Goal: Transaction & Acquisition: Download file/media

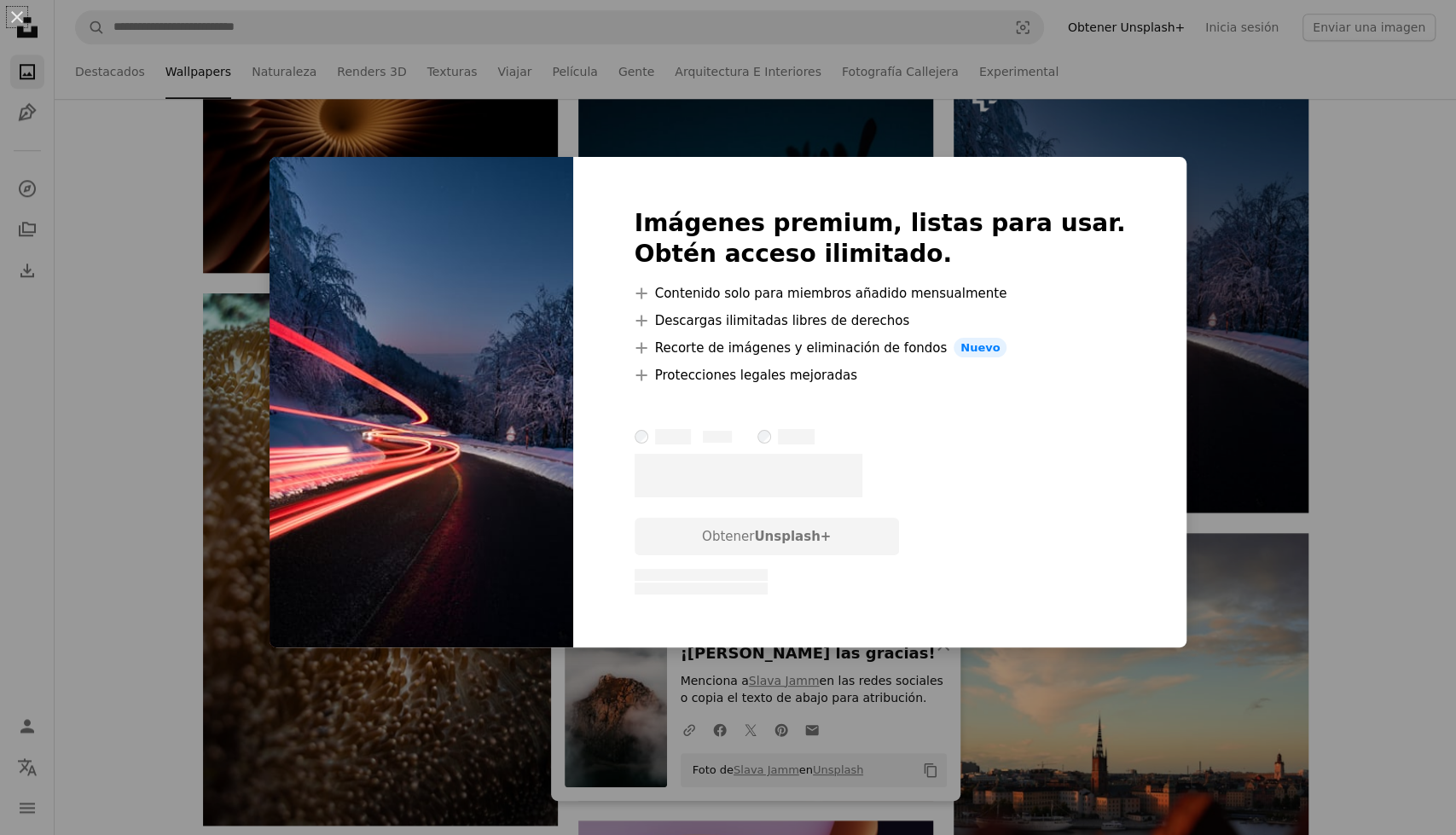
scroll to position [1159, 0]
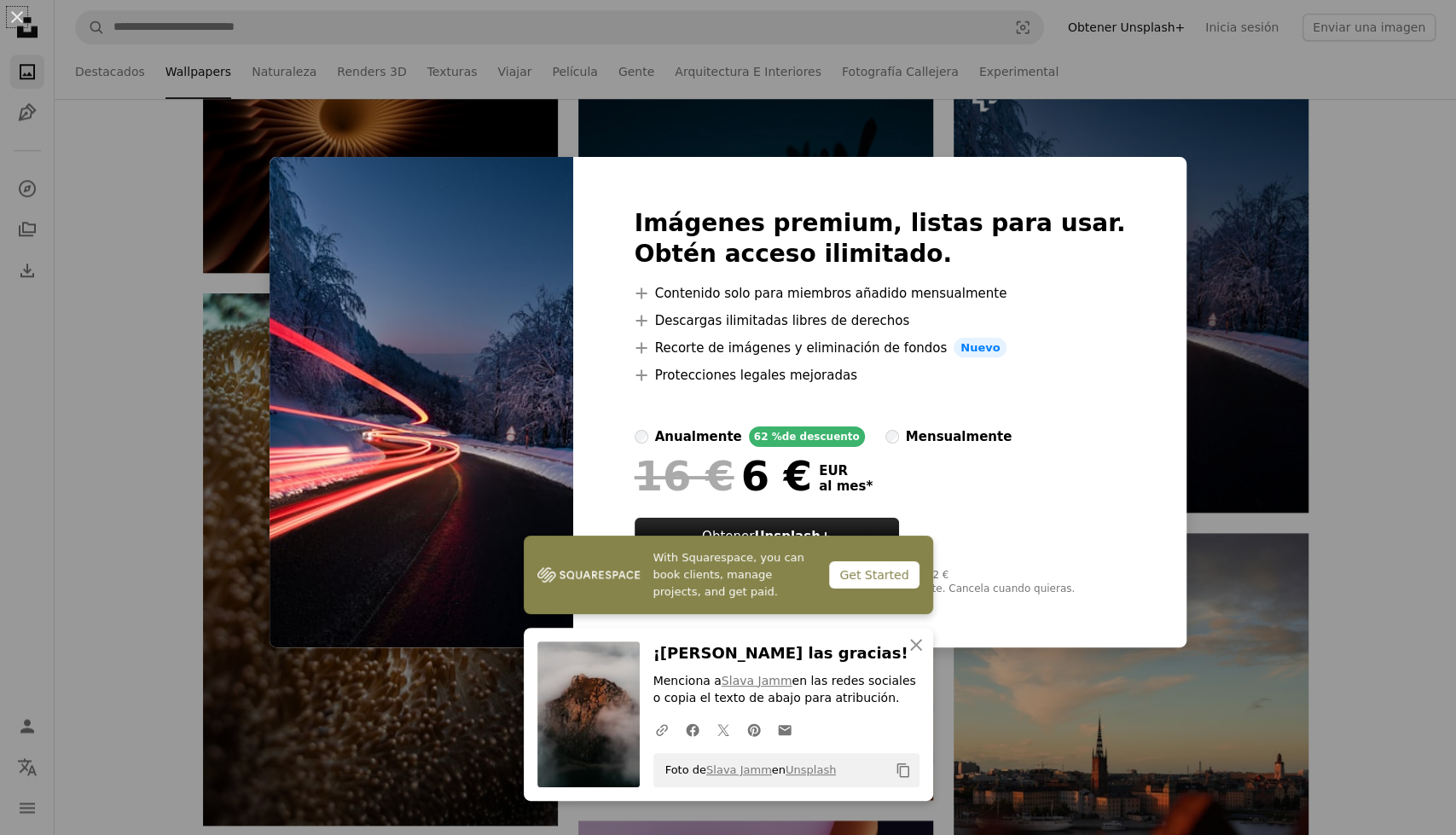
click at [1276, 268] on div "An X shape Imágenes premium, listas para usar. Obtén acceso ilimitado. A plus s…" at bounding box center [728, 418] width 1456 height 835
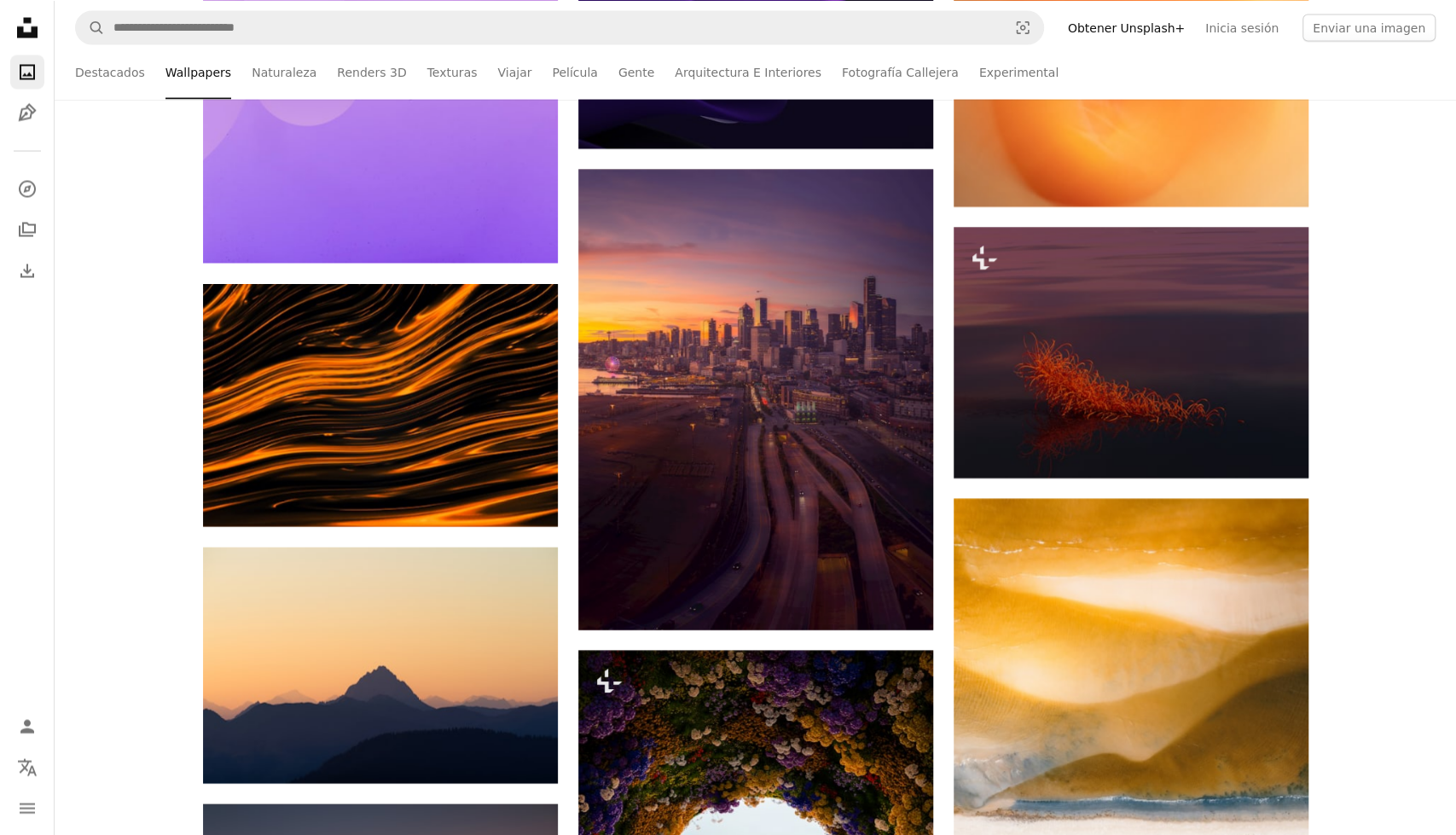
scroll to position [2276, 0]
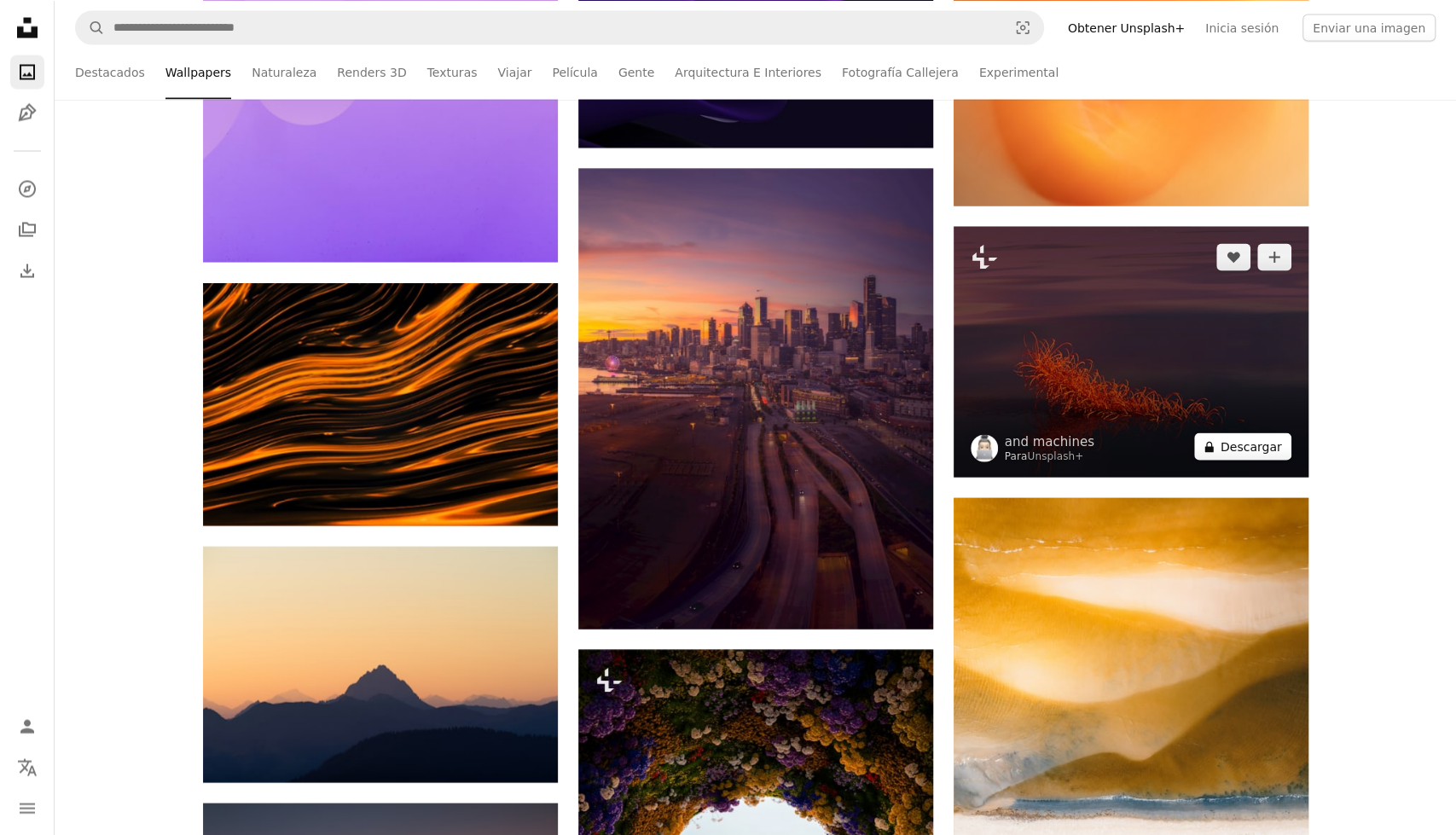
click at [1237, 448] on button "A lock Descargar" at bounding box center [1242, 445] width 97 height 27
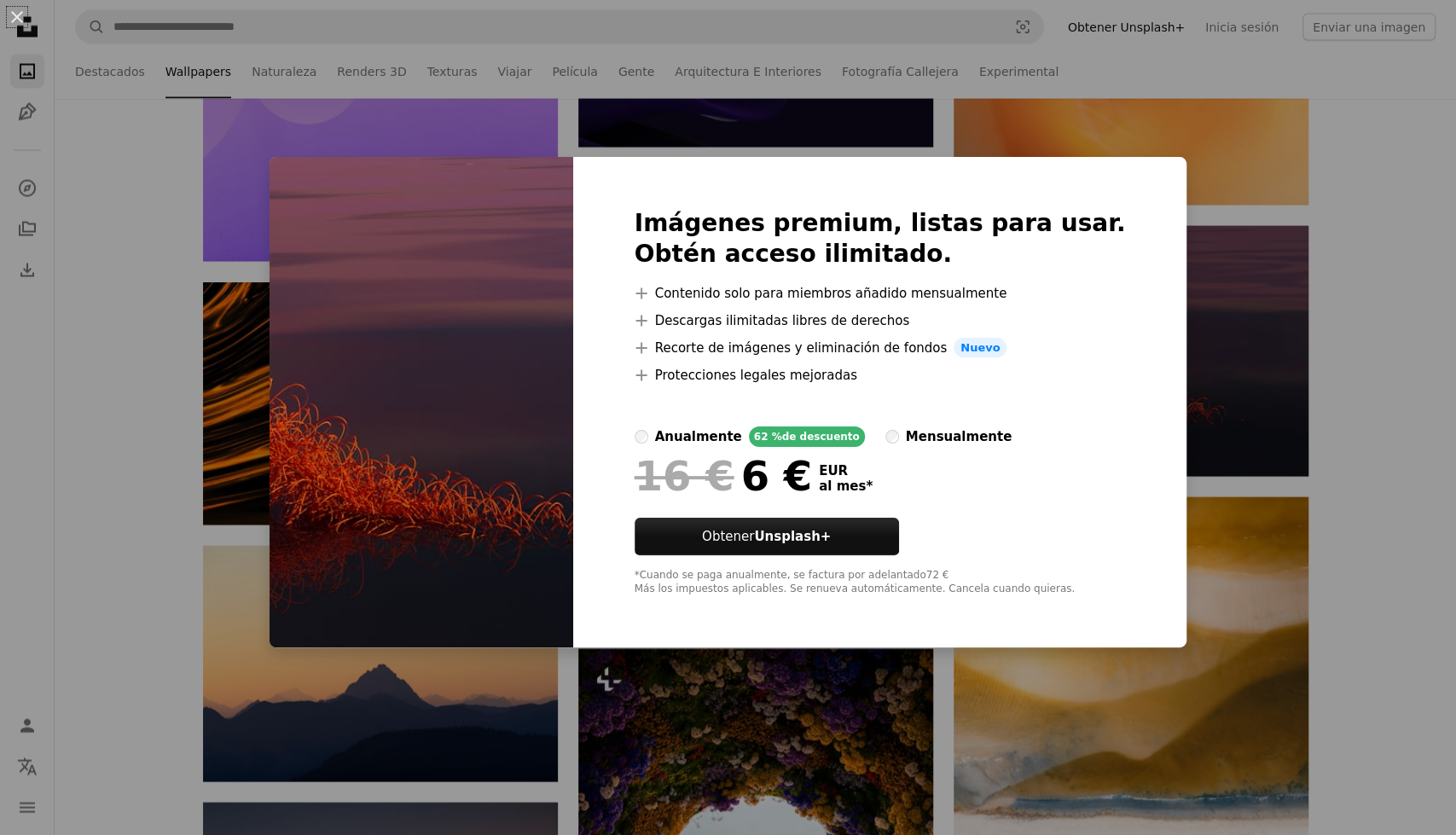
click at [1248, 256] on div "An X shape Imágenes premium, listas para usar. Obtén acceso ilimitado. A plus s…" at bounding box center [728, 418] width 1456 height 835
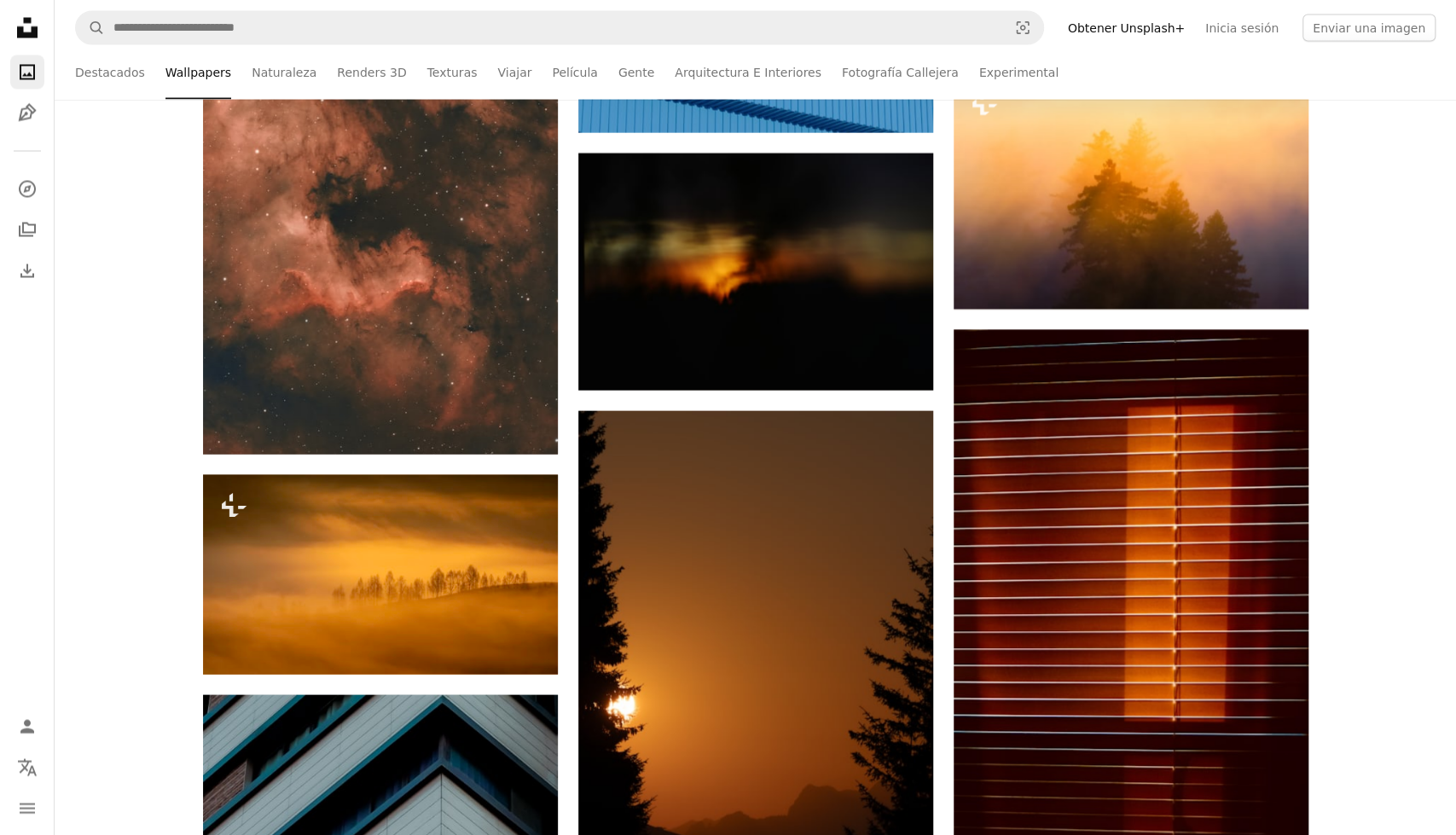
scroll to position [6655, 0]
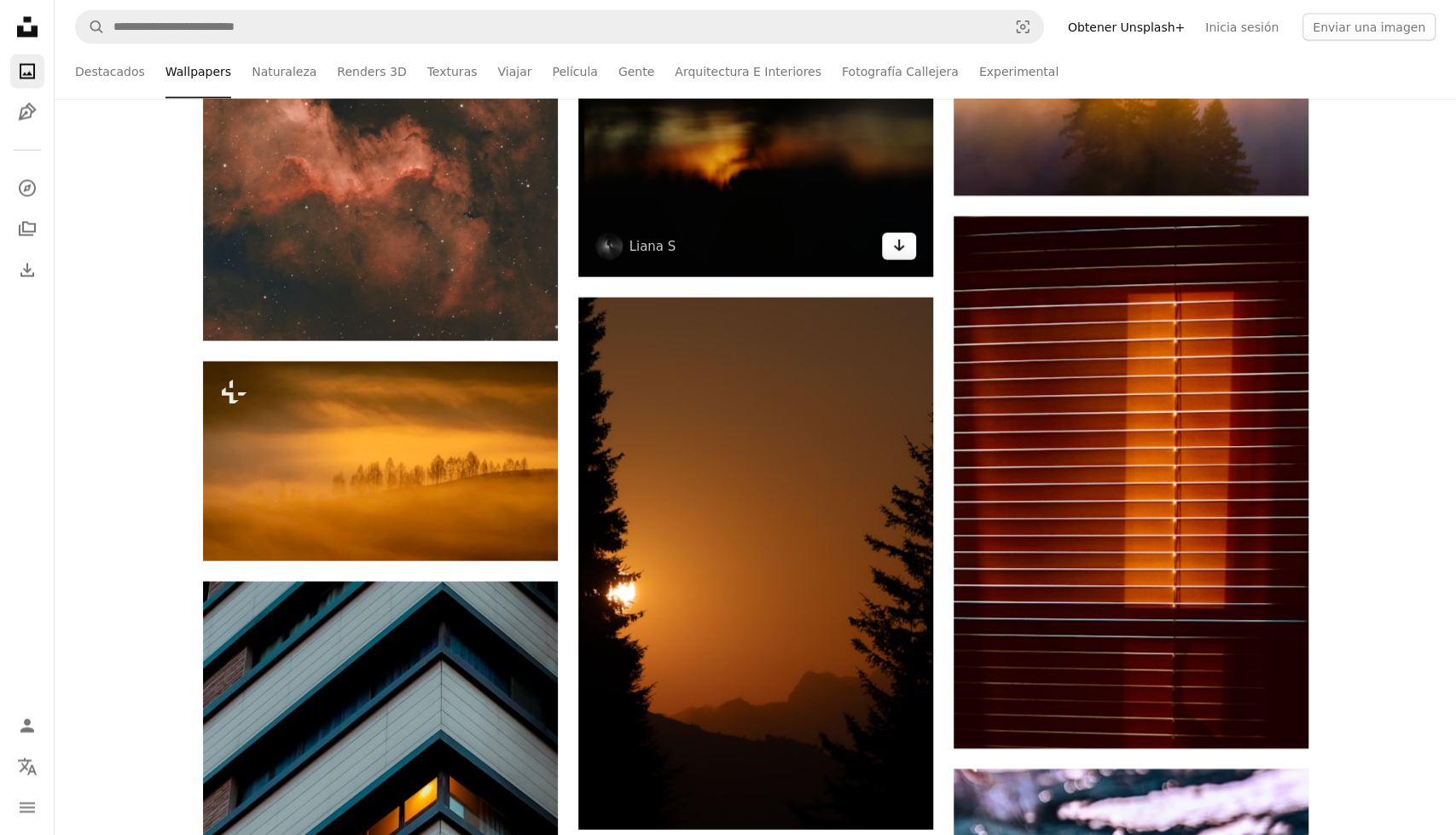
click at [902, 249] on icon "Arrow pointing down" at bounding box center [899, 246] width 14 height 21
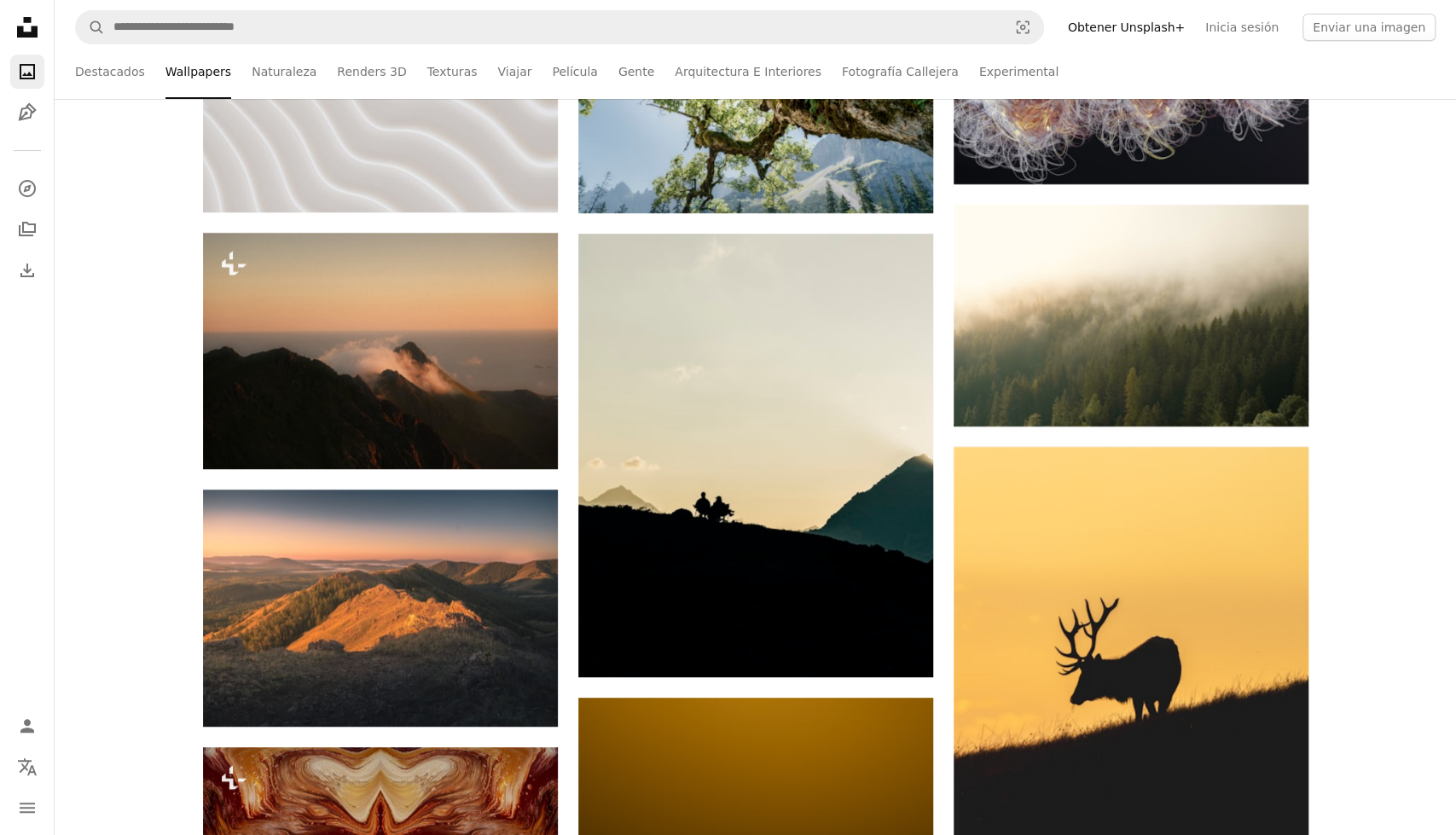
scroll to position [8884, 0]
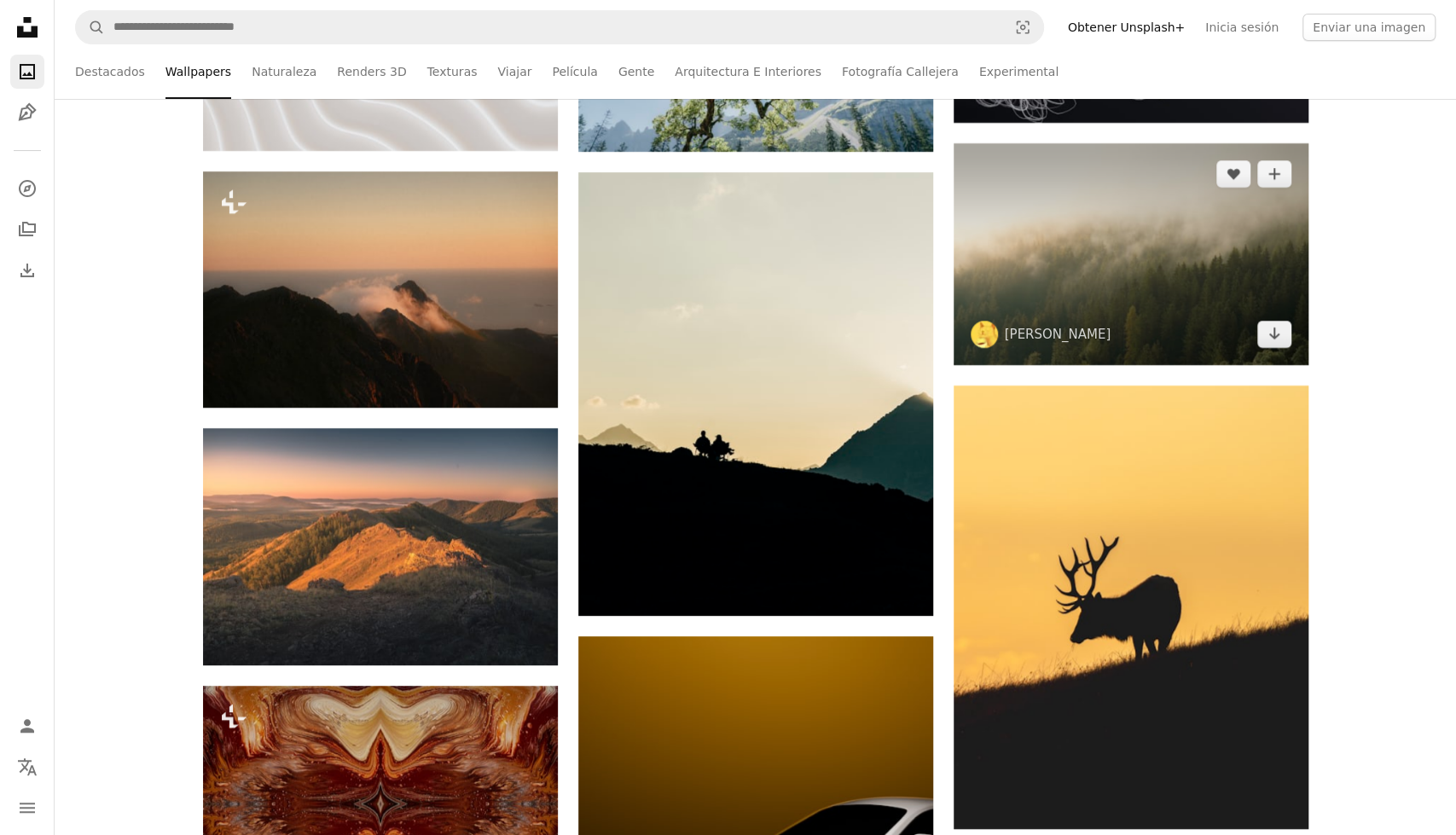
click at [1297, 342] on img at bounding box center [1130, 253] width 355 height 222
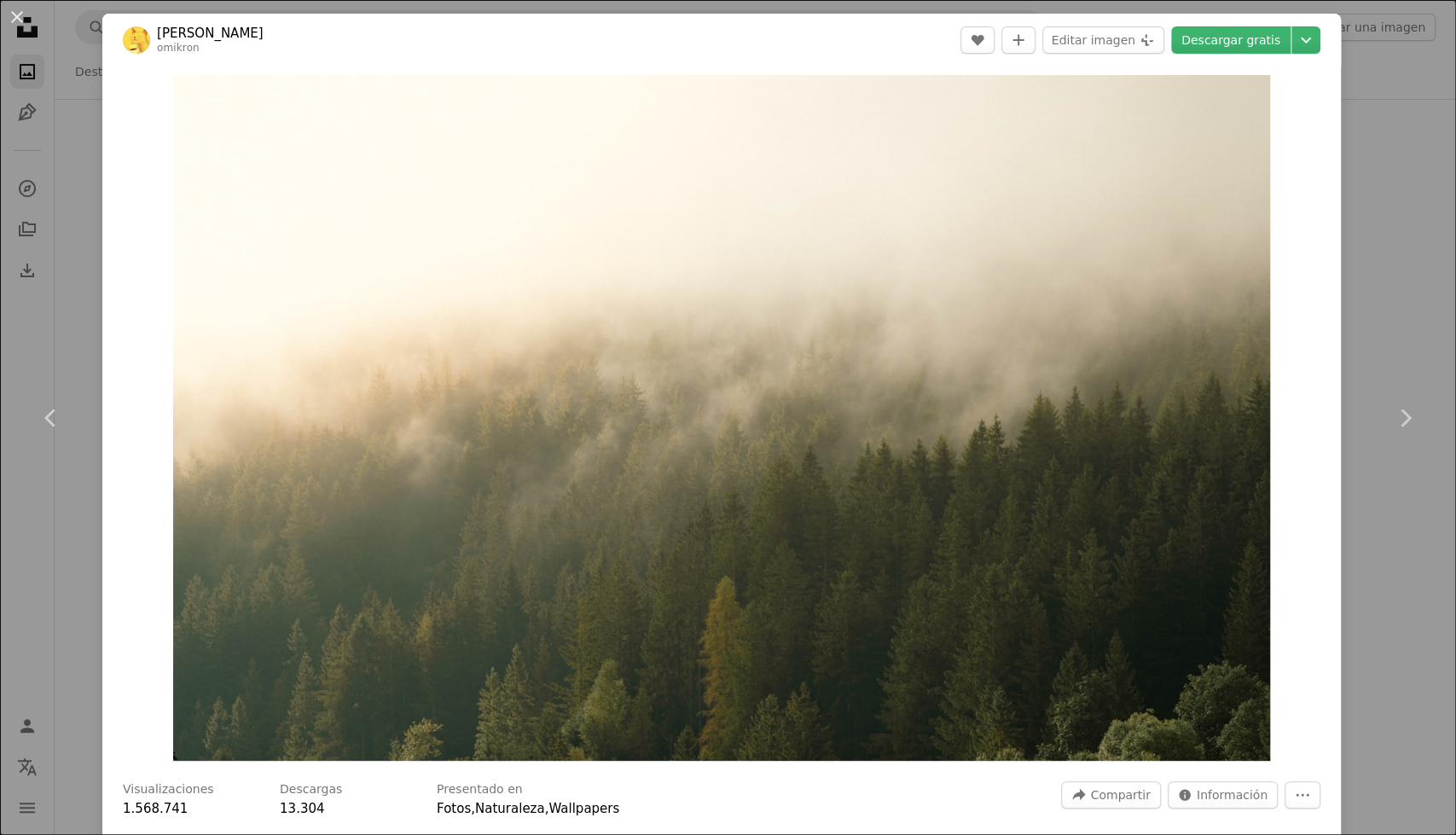
click at [1247, 56] on header "[PERSON_NAME] omikron A heart A plus sign Editar imagen Plus sign for Unsplash+…" at bounding box center [722, 40] width 1238 height 53
click at [1235, 40] on link "Descargar gratis" at bounding box center [1230, 40] width 119 height 27
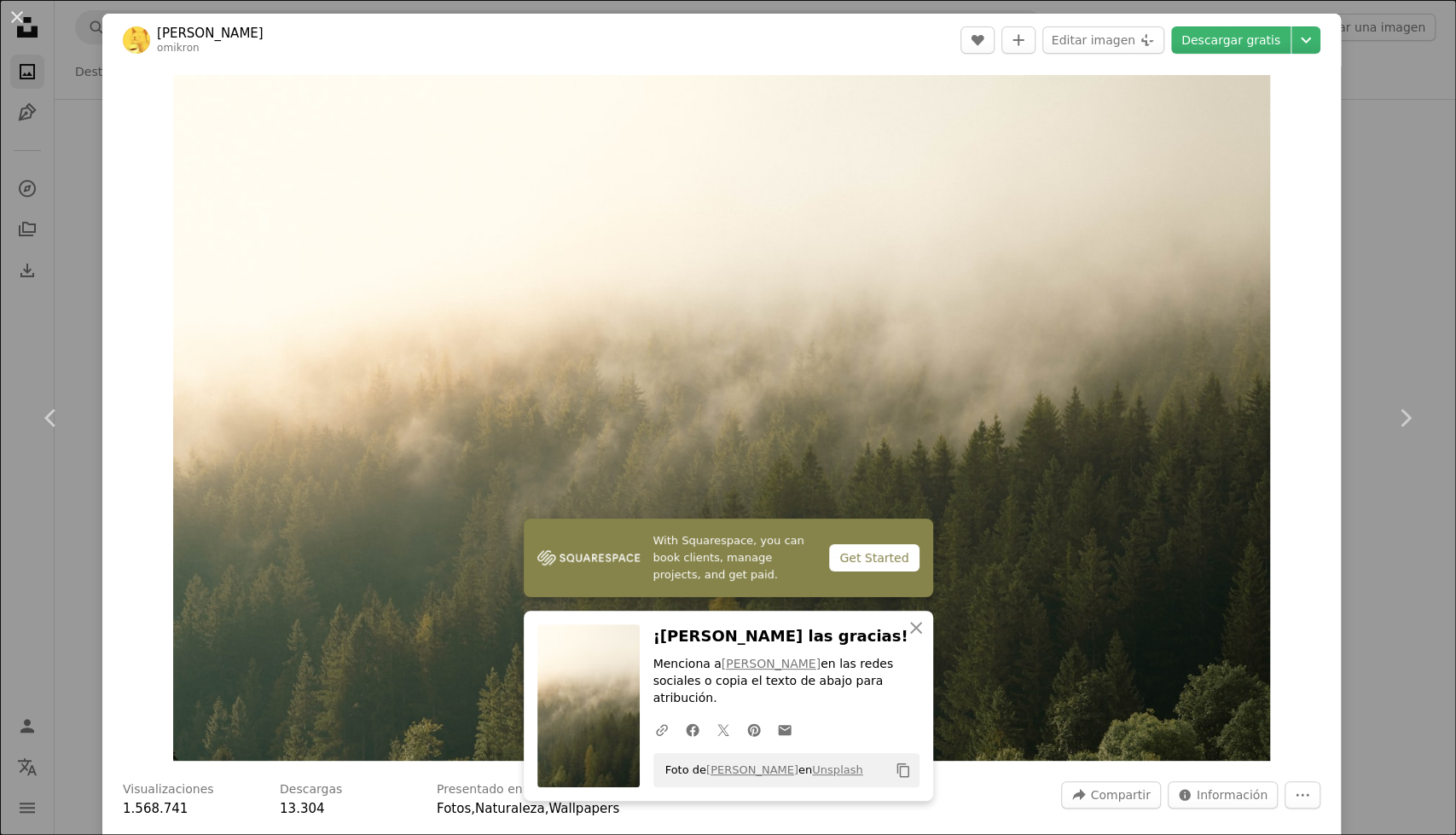
click at [1317, 213] on div "Zoom in" at bounding box center [722, 418] width 1238 height 703
click at [1361, 249] on div "An X shape Chevron left Chevron right [PERSON_NAME] omikron A heart A plus sign…" at bounding box center [728, 418] width 1456 height 835
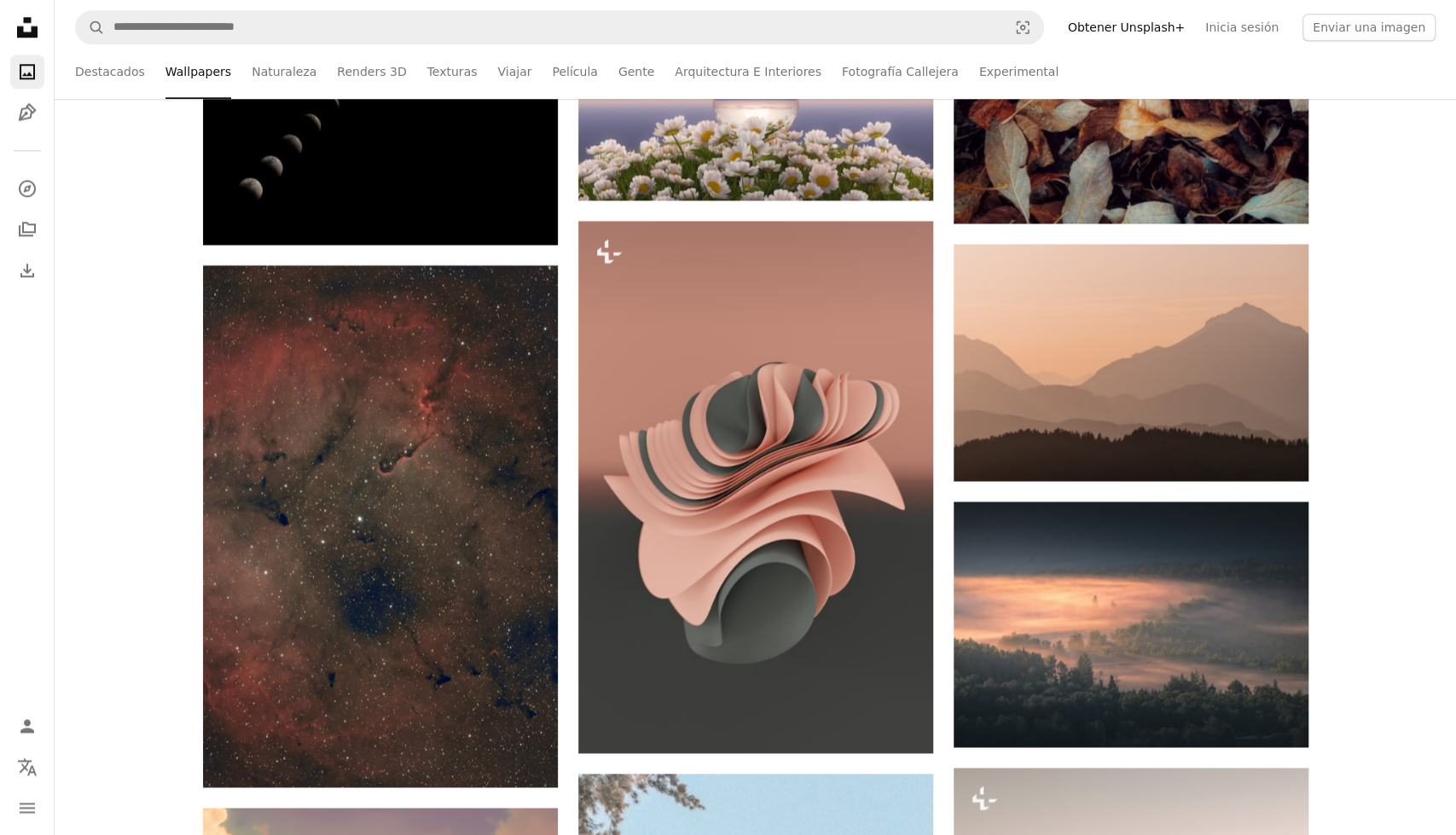
scroll to position [9987, 0]
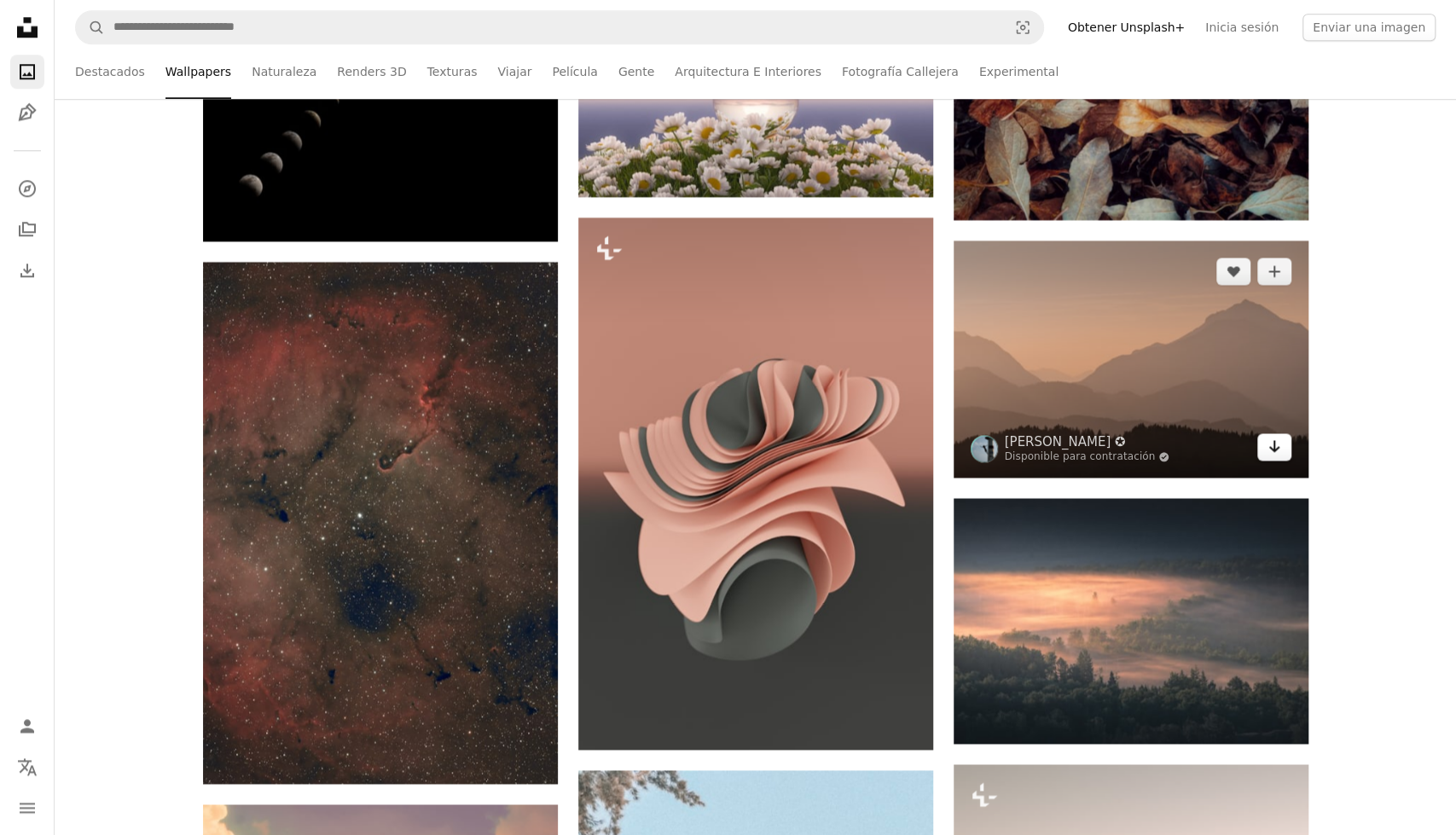
click at [1273, 460] on link "Arrow pointing down" at bounding box center [1274, 446] width 34 height 27
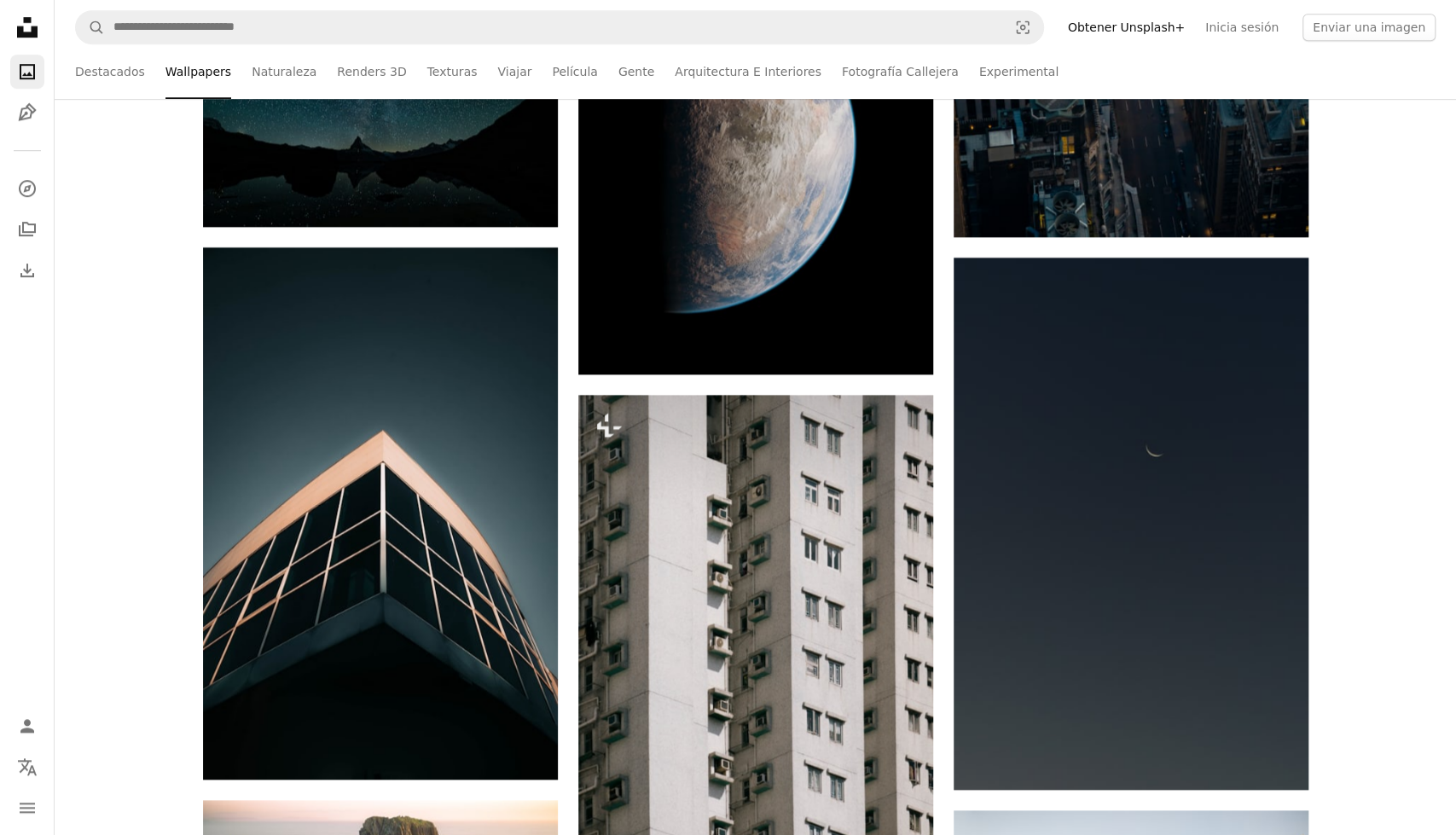
scroll to position [13858, 0]
